Goal: Task Accomplishment & Management: Manage account settings

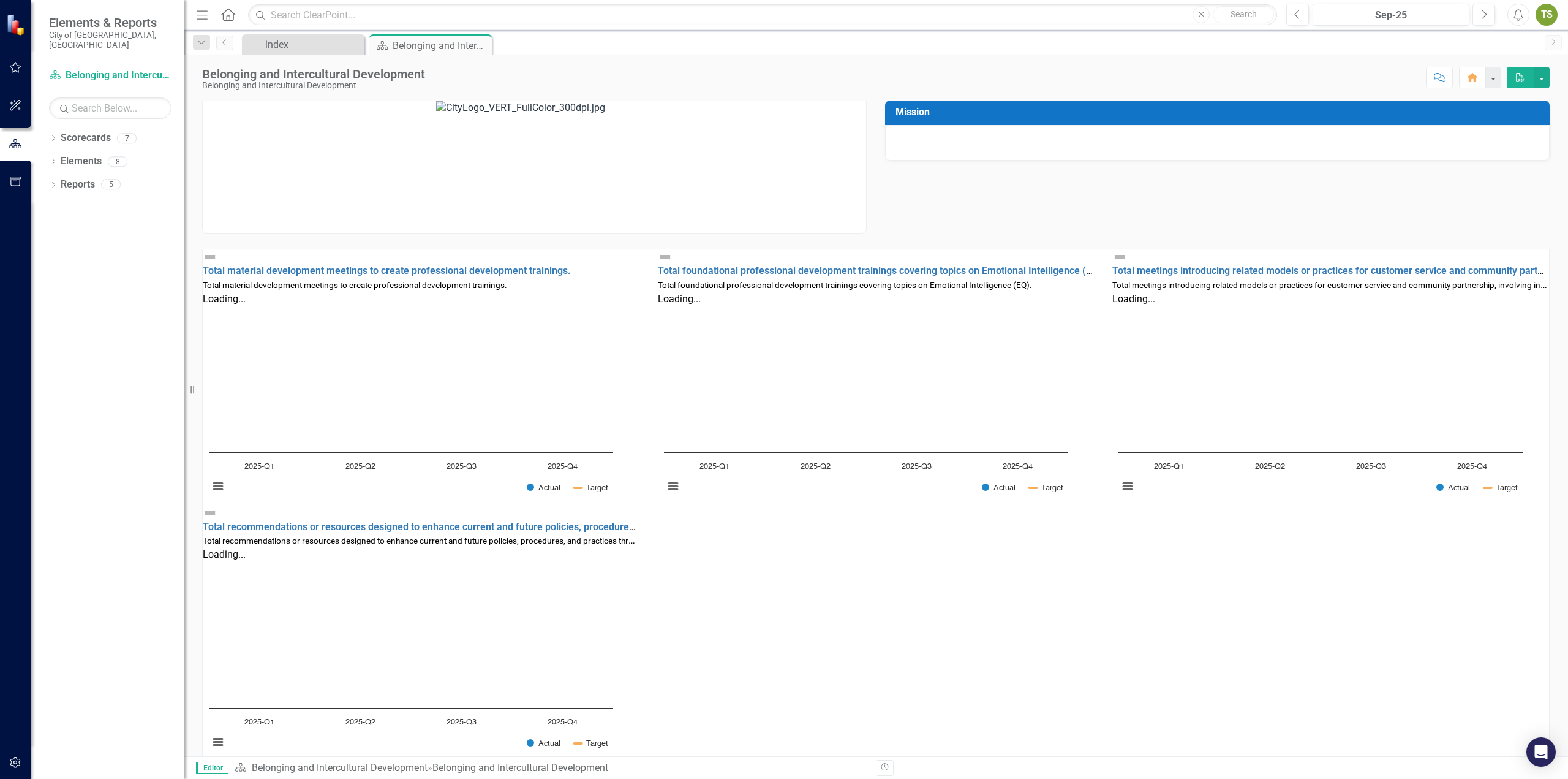
click at [965, 581] on div "Total material development meetings to create professional development training…" at bounding box center [876, 505] width 1365 height 512
click at [335, 44] on div "index" at bounding box center [305, 44] width 81 height 15
click at [322, 40] on div "index" at bounding box center [305, 44] width 81 height 15
click at [458, 43] on div "Pin" at bounding box center [465, 46] width 15 height 15
click at [1543, 74] on button "button" at bounding box center [1541, 77] width 16 height 21
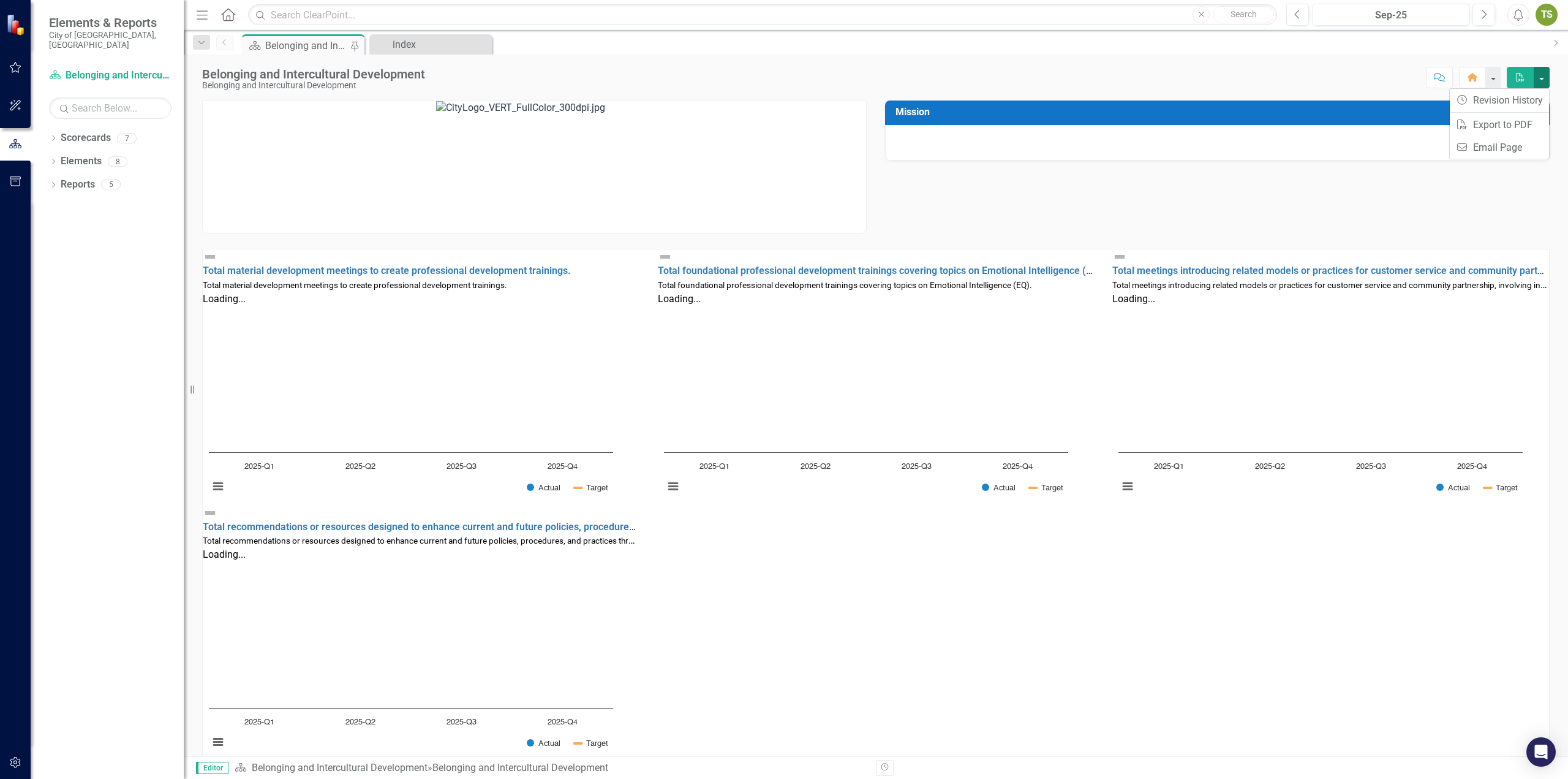
click at [1543, 74] on button "button" at bounding box center [1541, 77] width 16 height 21
click at [215, 767] on span "Editor" at bounding box center [212, 767] width 33 height 12
click at [214, 767] on span "Editor" at bounding box center [212, 767] width 33 height 12
click at [1554, 16] on div "TS" at bounding box center [1547, 14] width 22 height 22
click at [1522, 33] on link "User Edit Profile" at bounding box center [1509, 38] width 97 height 23
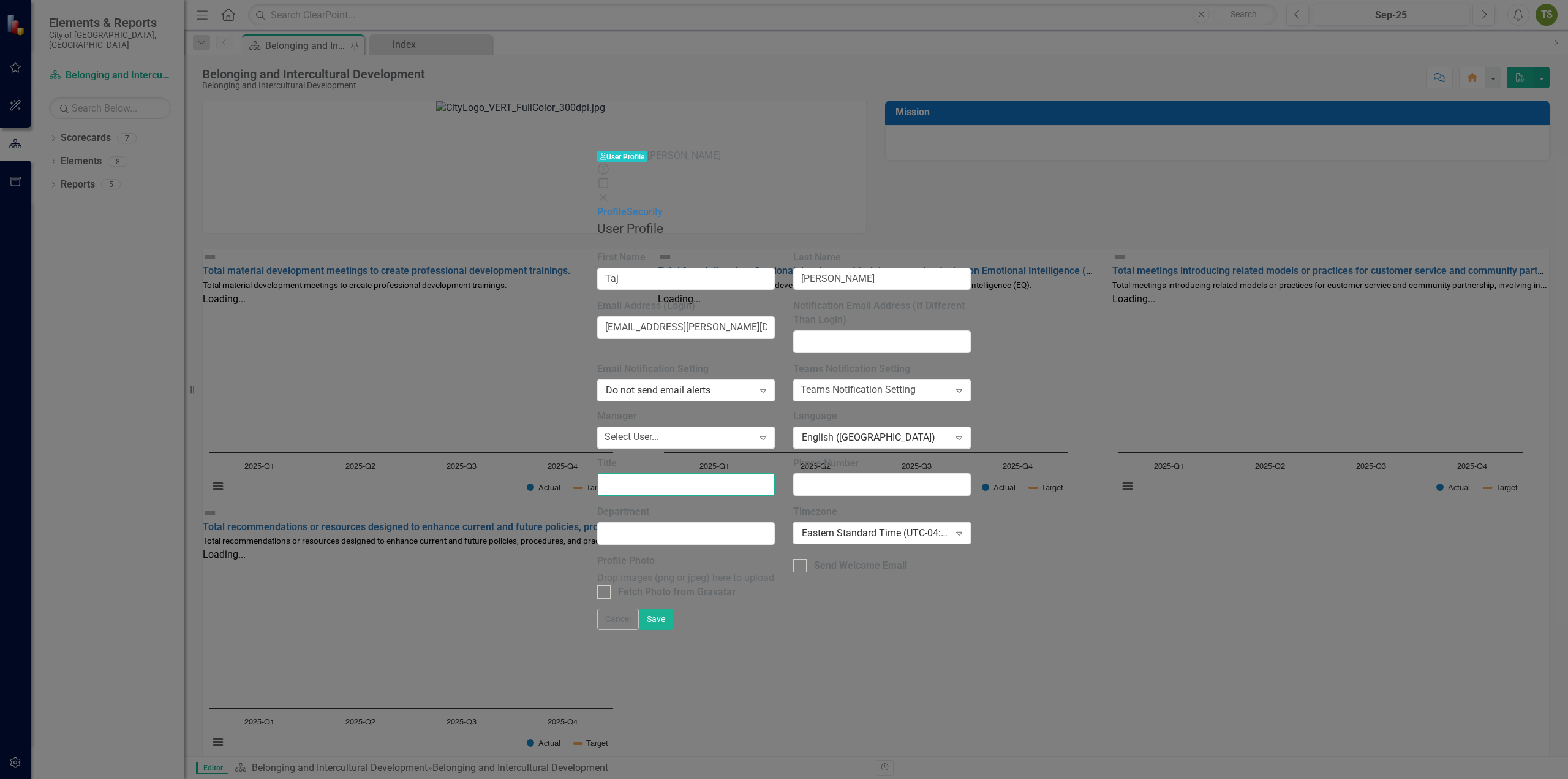
click at [597, 473] on input "Title" at bounding box center [686, 484] width 178 height 23
paste input "Director of Belonging and Intercultural Development City ADA Coordinator"
type input "Director of Belonging and Intercultural Development City ADA Coordinator"
click at [605, 430] on div "Select User..." at bounding box center [632, 437] width 55 height 14
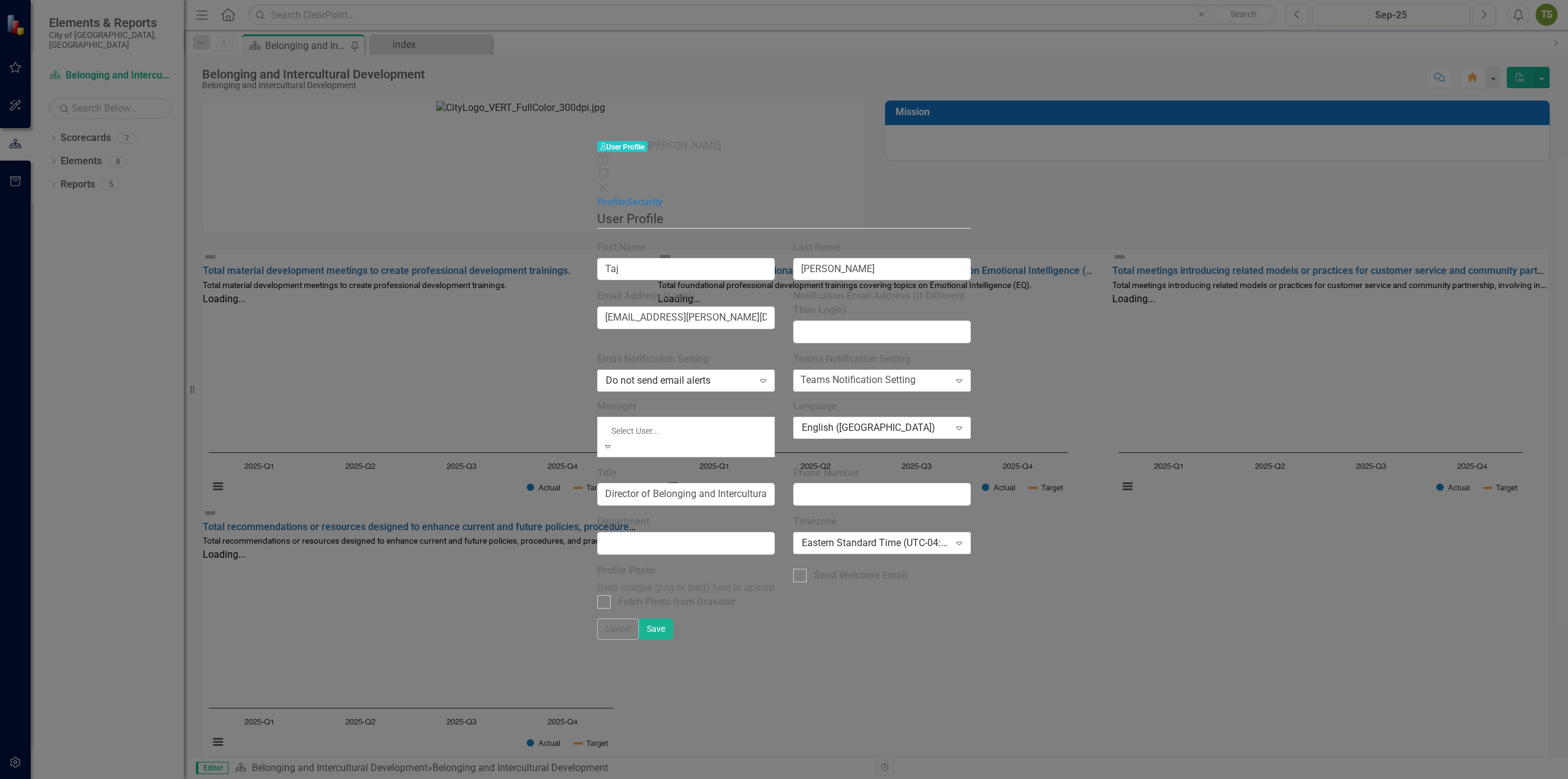
scroll to position [306, 0]
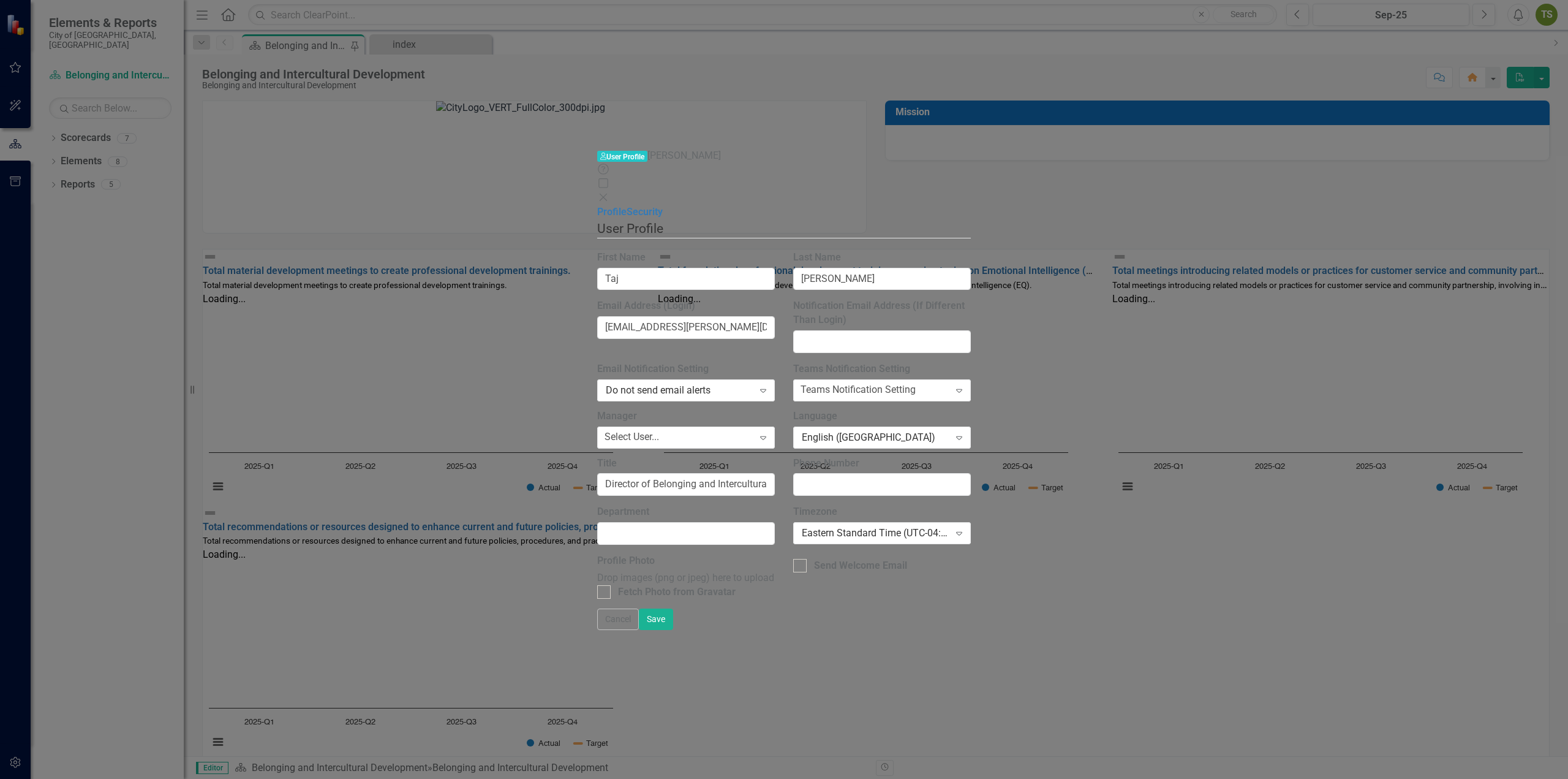
click at [625, 608] on div "User Profile ClearPoint has a wealth of options to help you ensure that people …" at bounding box center [784, 413] width 374 height 389
click at [605, 430] on div "Select User..." at bounding box center [632, 437] width 55 height 14
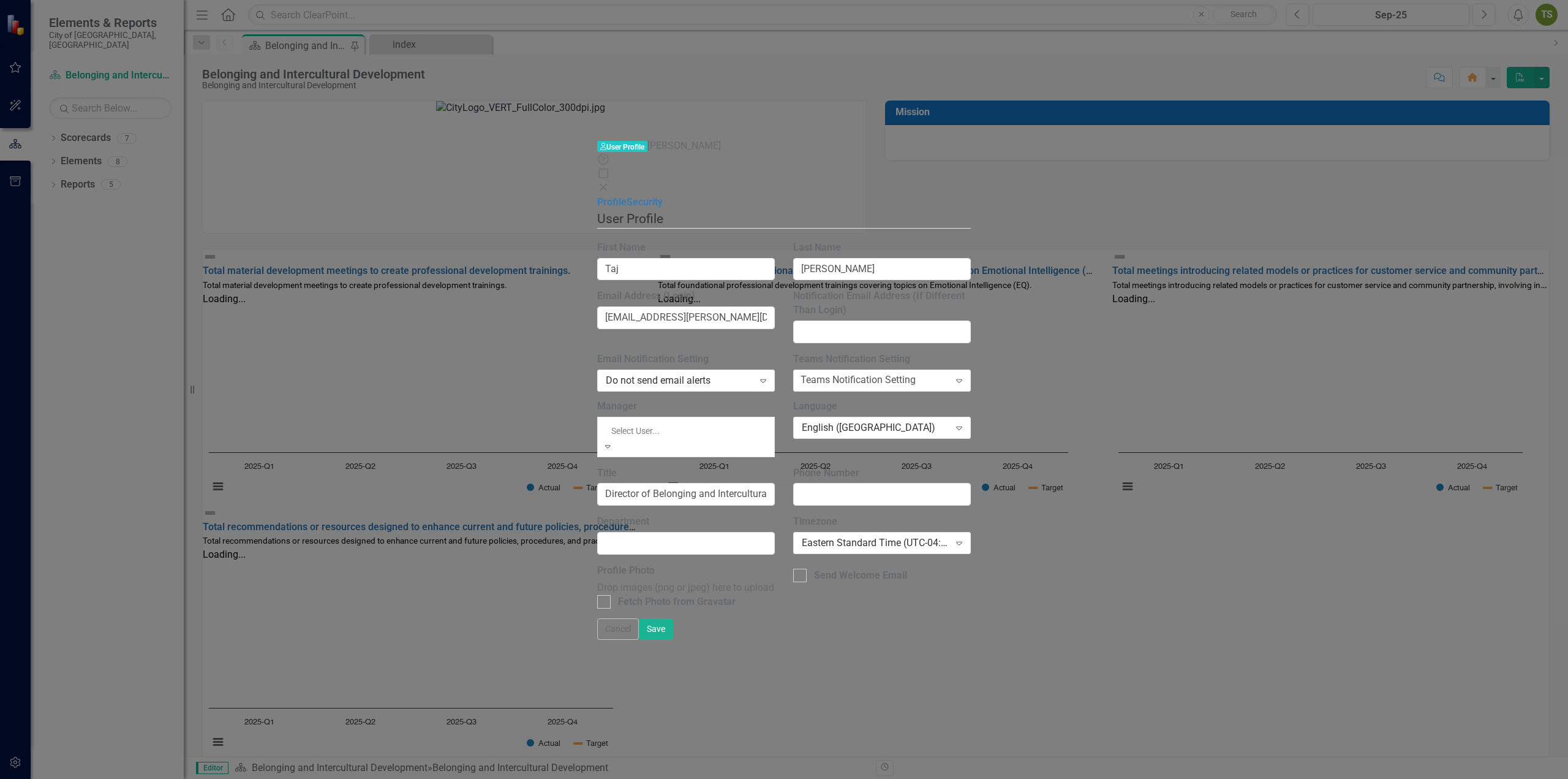
scroll to position [702, 0]
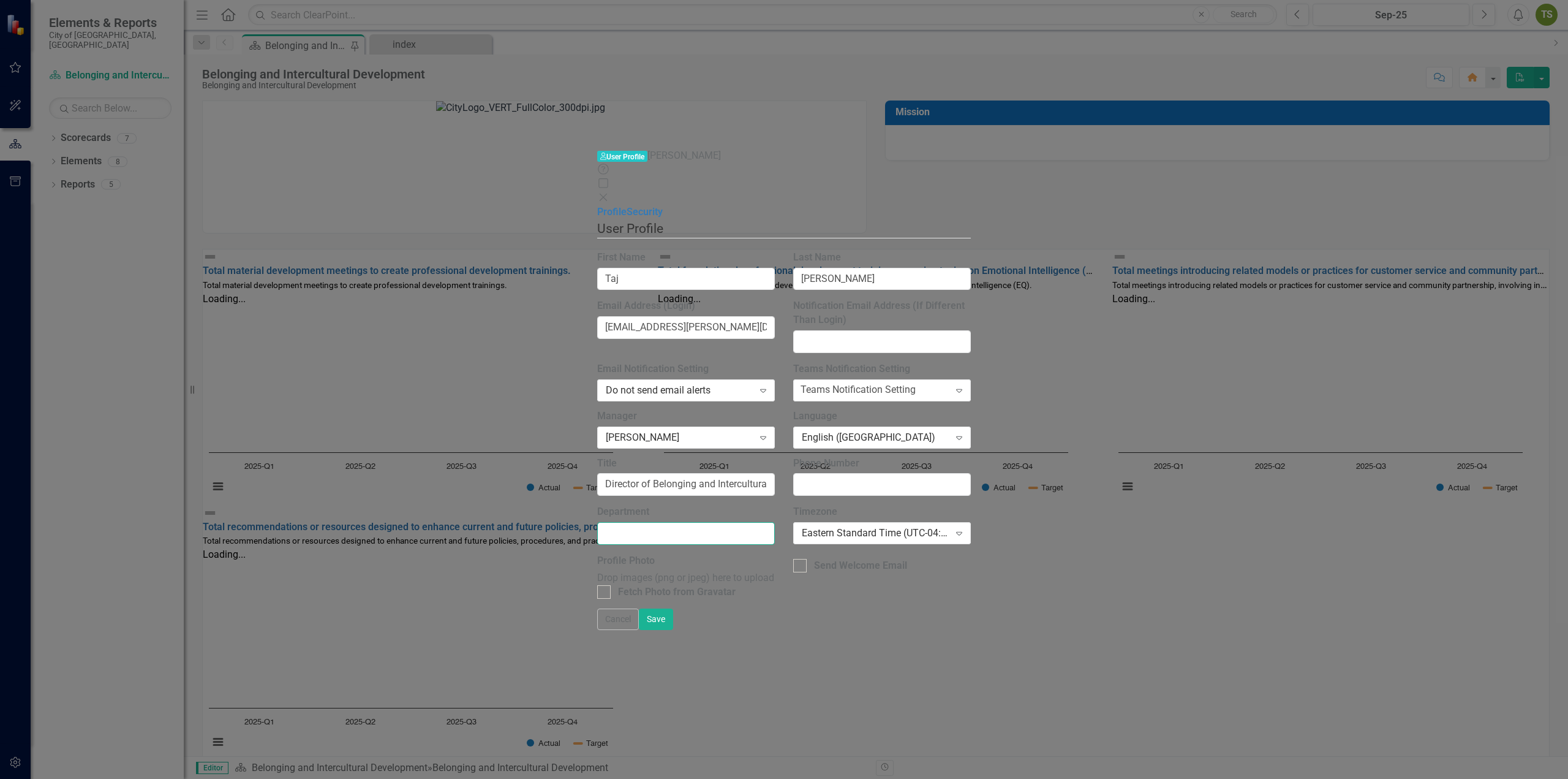
click at [606, 522] on input "Department" at bounding box center [686, 533] width 178 height 23
drag, startPoint x: 693, startPoint y: 289, endPoint x: 514, endPoint y: 303, distance: 179.5
click at [588, 456] on div "Title Director of Belonging and Intercultural Development City ADA Coordinator" at bounding box center [686, 481] width 196 height 49
click at [597, 522] on input "Department" at bounding box center [686, 533] width 178 height 23
paste input "Belonging and Intercultural Development"
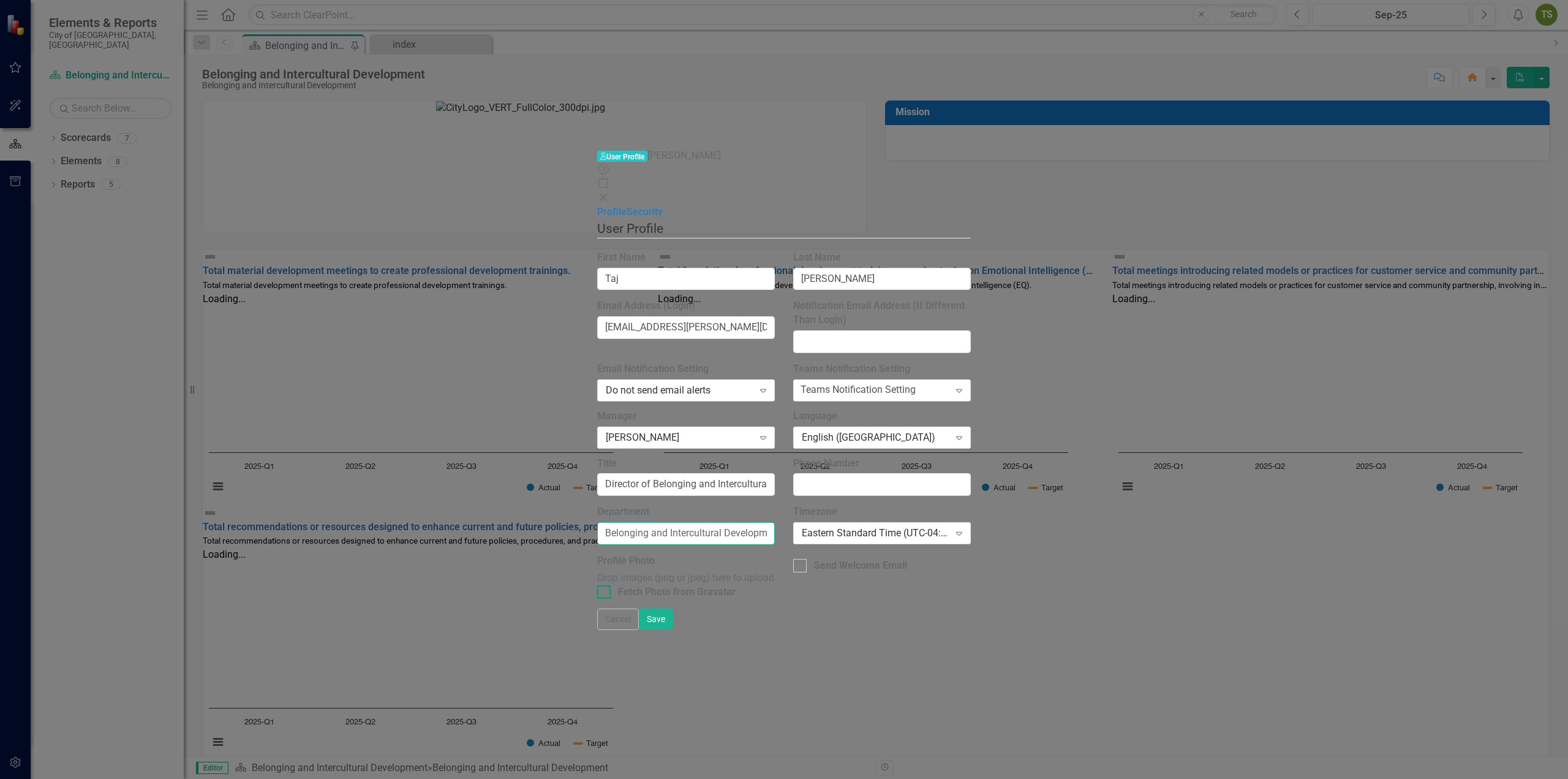
type input "Belonging and Intercultural Development, City Manager offices"
click at [597, 585] on div "Fetch Photo from Gravatar" at bounding box center [686, 592] width 178 height 14
click at [597, 585] on input "Fetch Photo from Gravatar" at bounding box center [601, 589] width 8 height 8
checkbox input "true"
click at [971, 473] on input "Phone Number" at bounding box center [882, 484] width 178 height 23
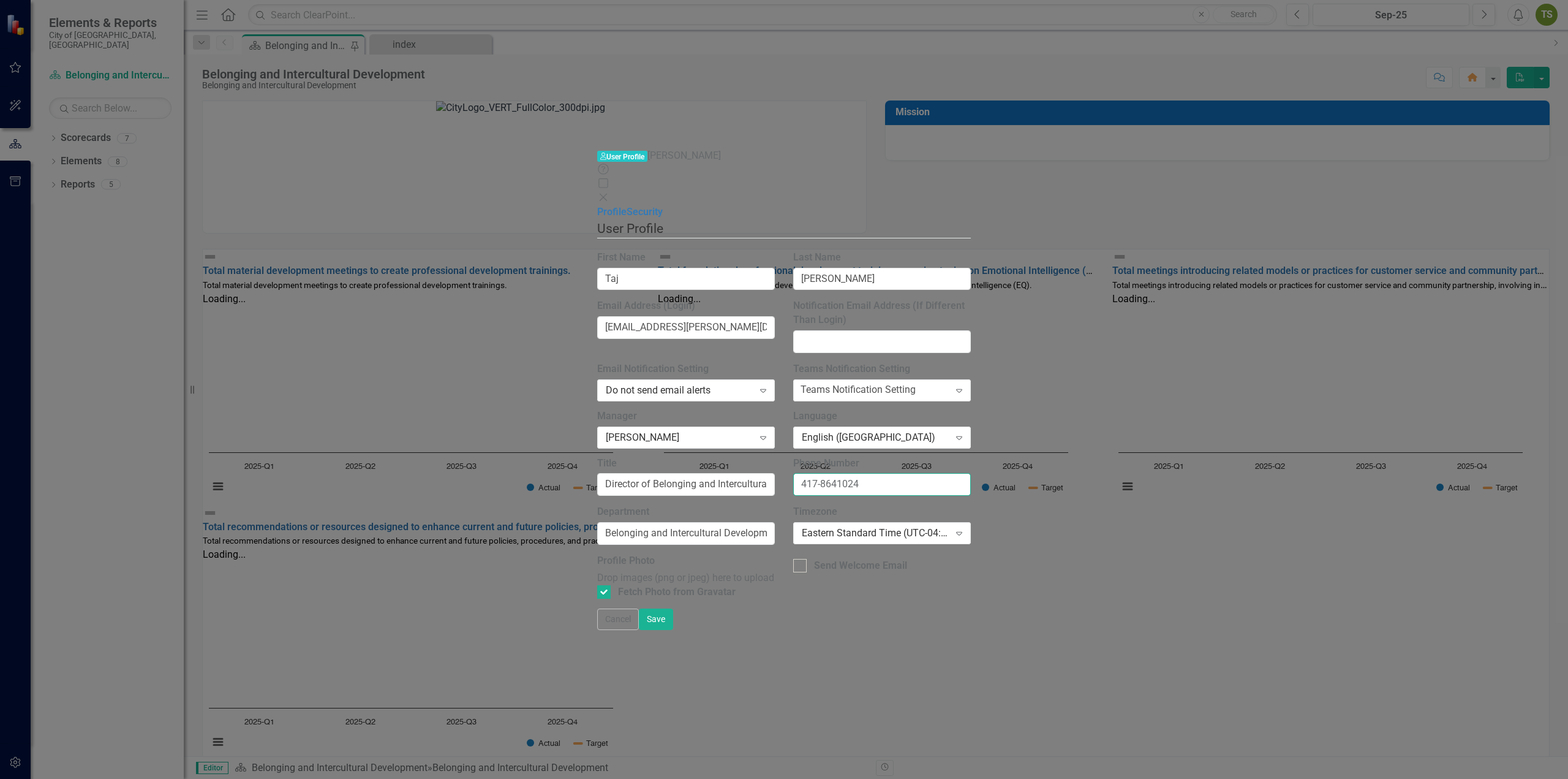
type input "417-8641024"
click at [971, 518] on div "User Profile ClearPoint has a wealth of options to help you ensure that people …" at bounding box center [784, 413] width 374 height 389
click at [801, 559] on input "Send Welcome Email" at bounding box center [797, 563] width 8 height 8
checkbox input "true"
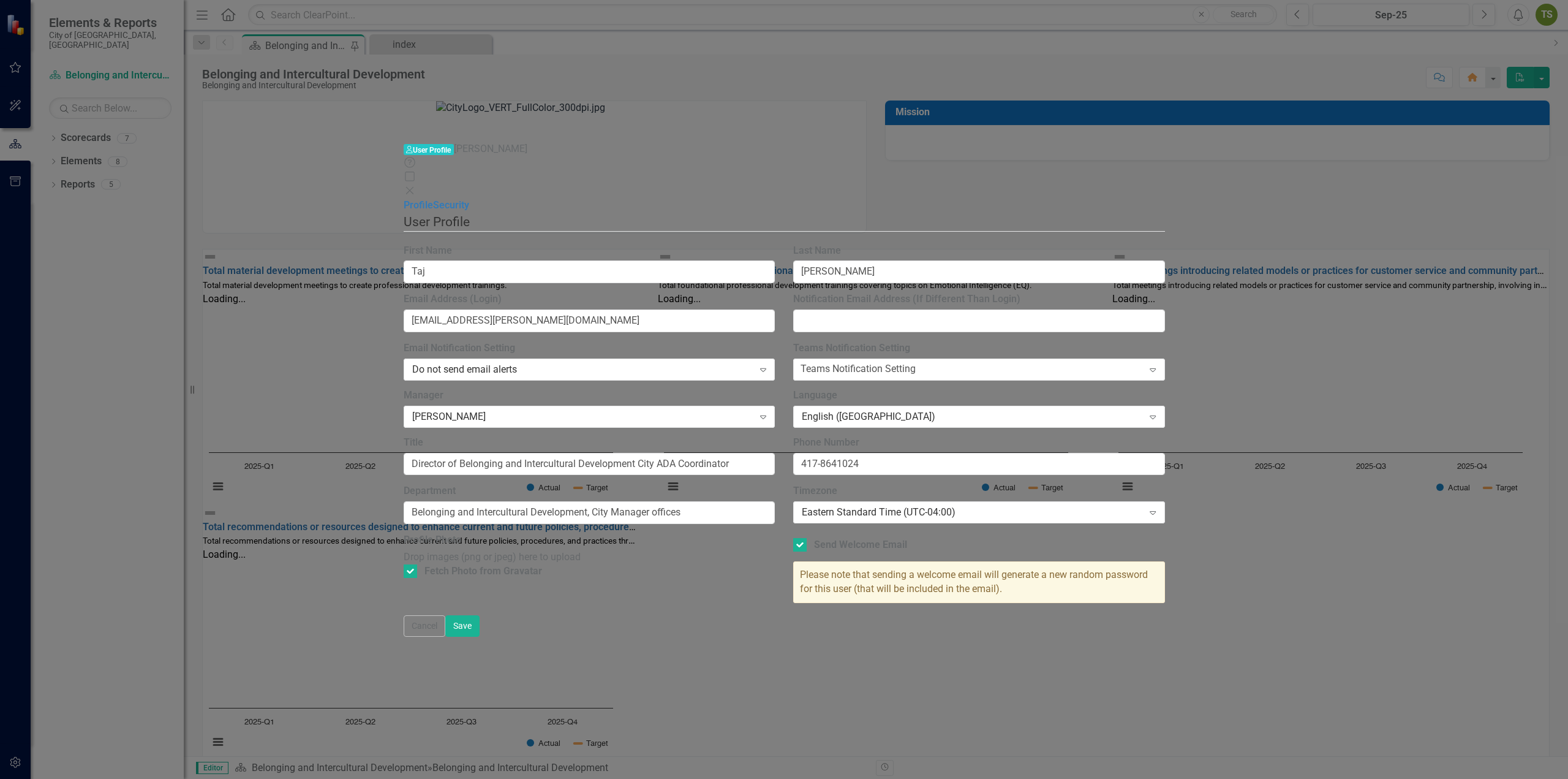
click at [1165, 548] on div "User Profile ClearPoint has a wealth of options to help you ensure that people …" at bounding box center [784, 413] width 761 height 402
click at [480, 637] on button "Save" at bounding box center [463, 625] width 34 height 21
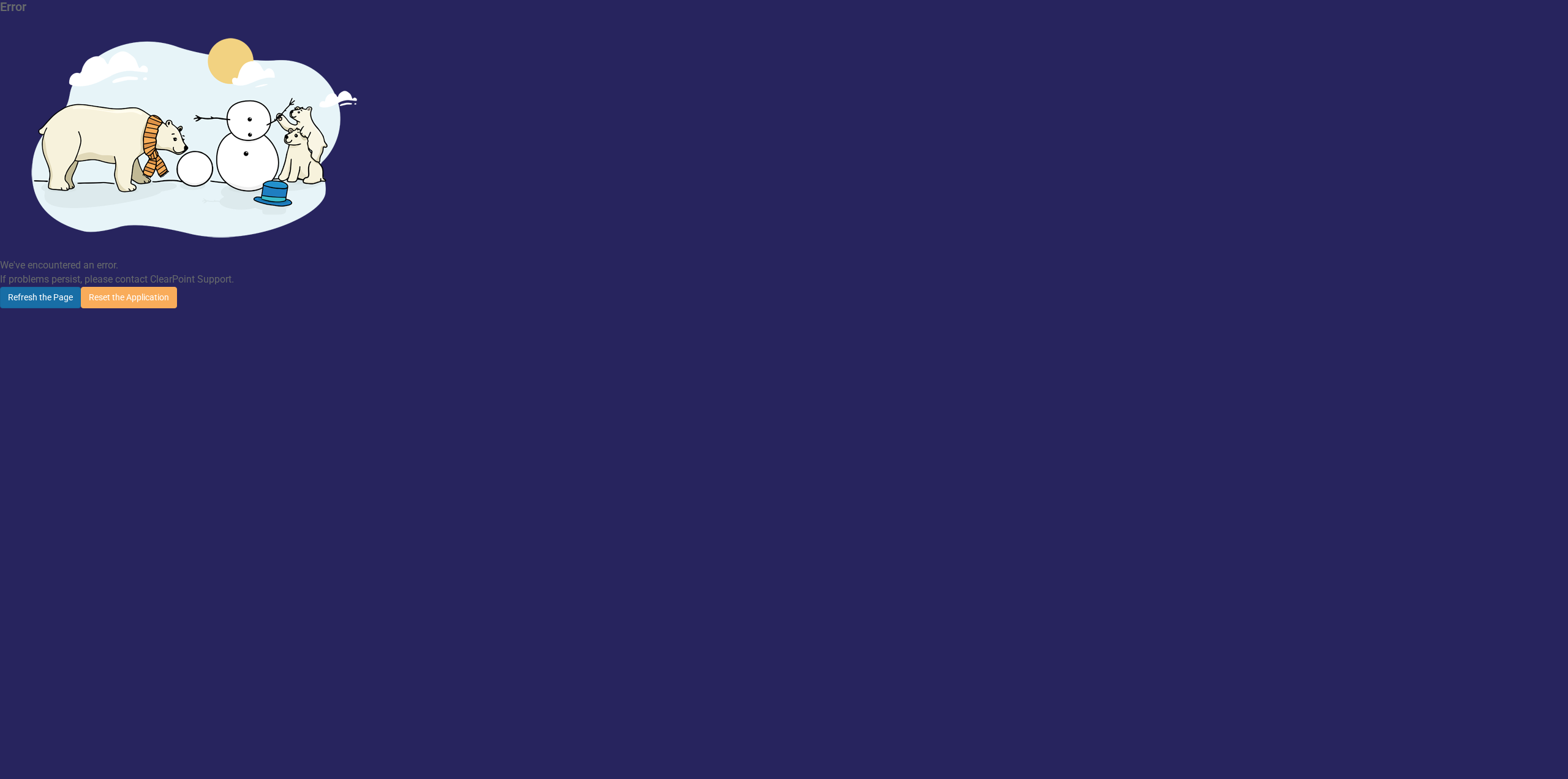
click at [81, 287] on button "Refresh the Page" at bounding box center [40, 297] width 81 height 21
